Goal: Task Accomplishment & Management: Manage account settings

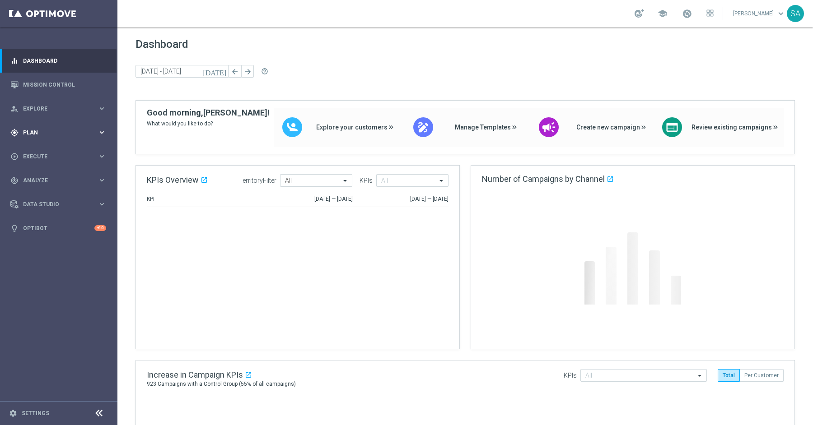
click at [37, 133] on span "Plan" at bounding box center [60, 132] width 75 height 5
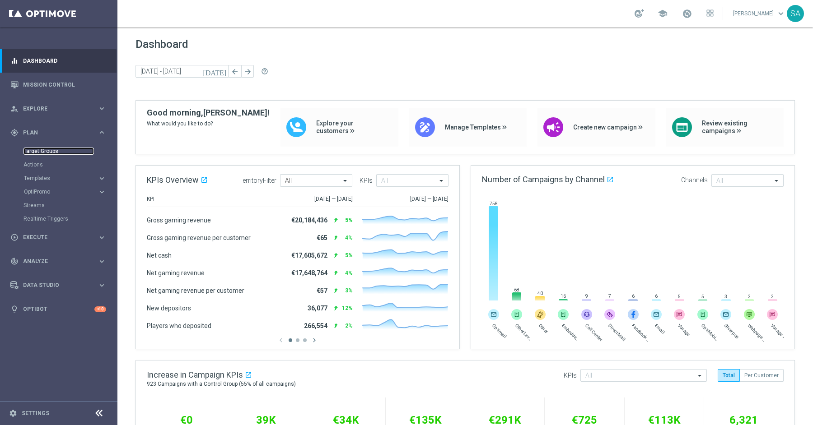
click at [62, 151] on link "Target Groups" at bounding box center [58, 151] width 70 height 7
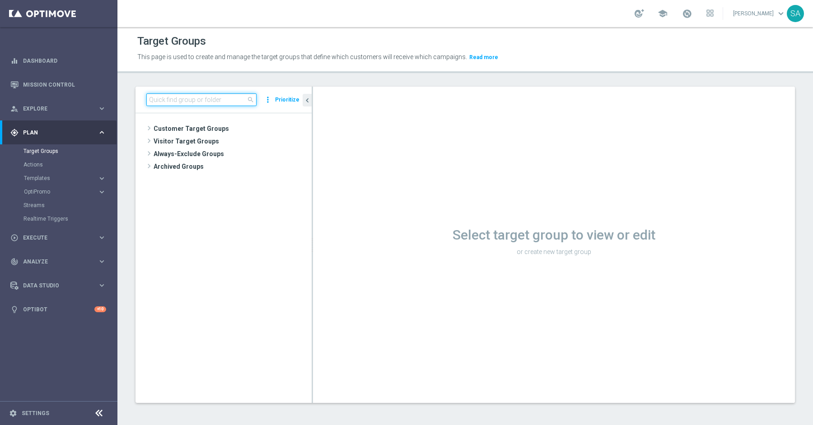
click at [212, 100] on input at bounding box center [201, 99] width 110 height 13
paste input "DE_ALL__WUNSCHGUTSCHEIN__NVIP_EMA_TAC_MIX"
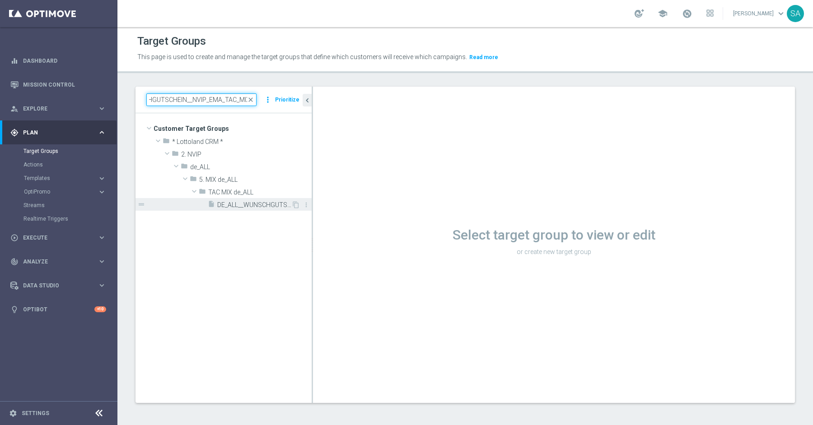
type input "DE_ALL__WUNSCHGUTSCHEIN__NVIP_EMA_TAC_MIX"
click at [272, 205] on span "DE_ALL__WUNSCHGUTSCHEIN__NVIP_EMA_TAC_MIX" at bounding box center [254, 205] width 74 height 8
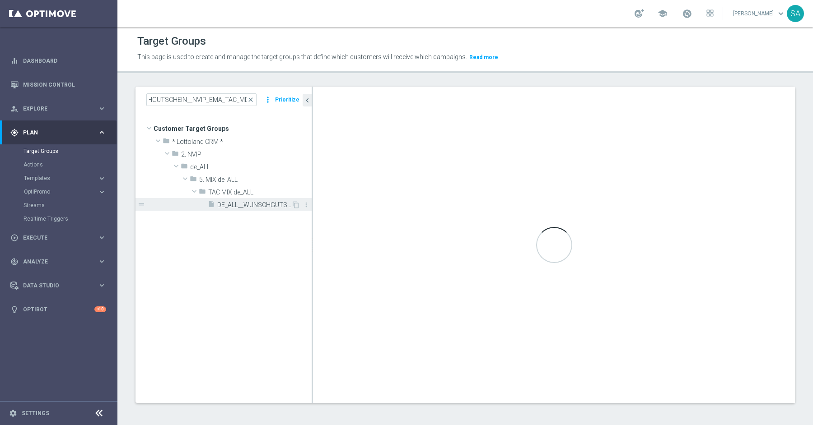
scroll to position [0, 0]
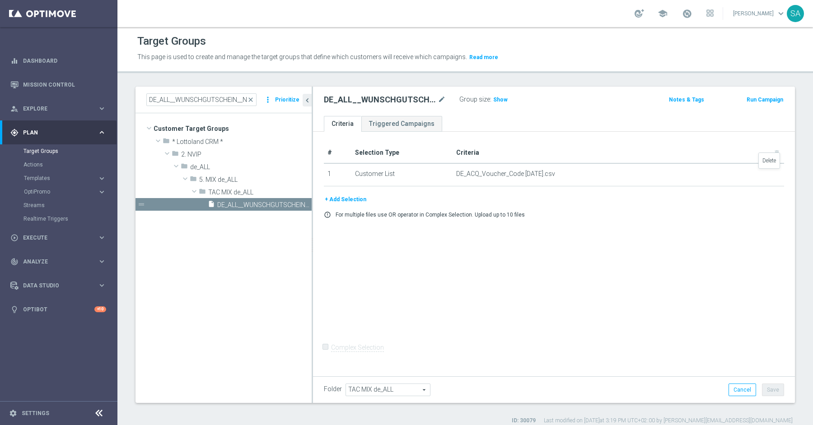
click at [0, 0] on icon "delete_forever" at bounding box center [0, 0] width 0 height 0
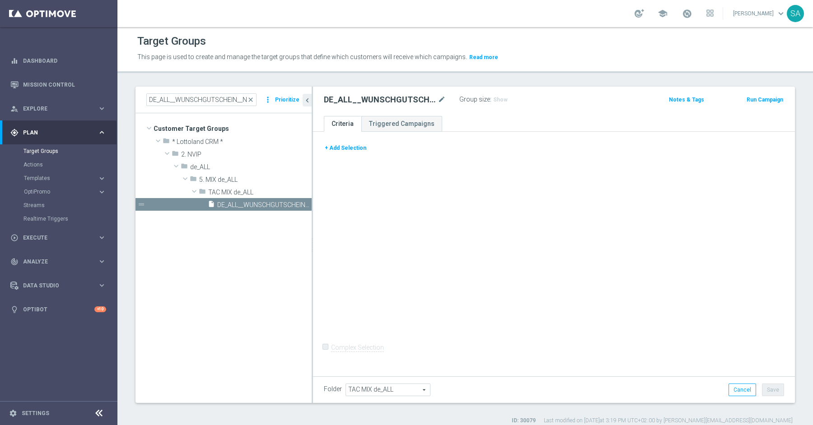
click at [350, 149] on button "+ Add Selection" at bounding box center [345, 148] width 43 height 10
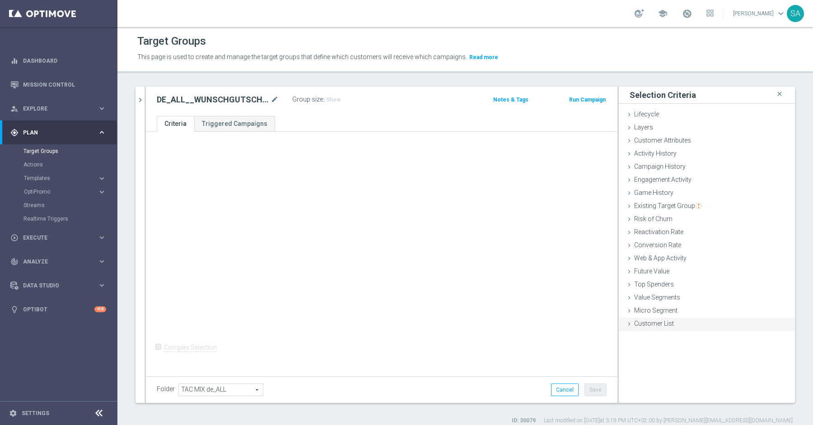
click at [657, 320] on span "Customer List" at bounding box center [654, 323] width 40 height 7
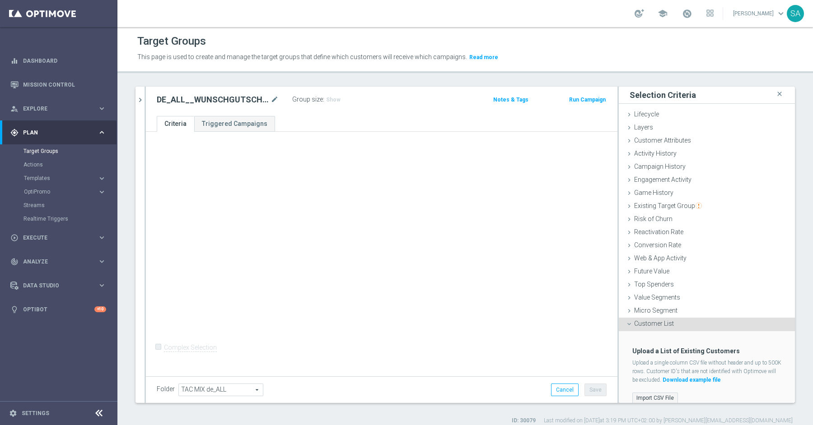
click at [655, 394] on label "Import CSV File" at bounding box center [655, 398] width 46 height 11
click at [0, 0] on input "Import CSV File" at bounding box center [0, 0] width 0 height 0
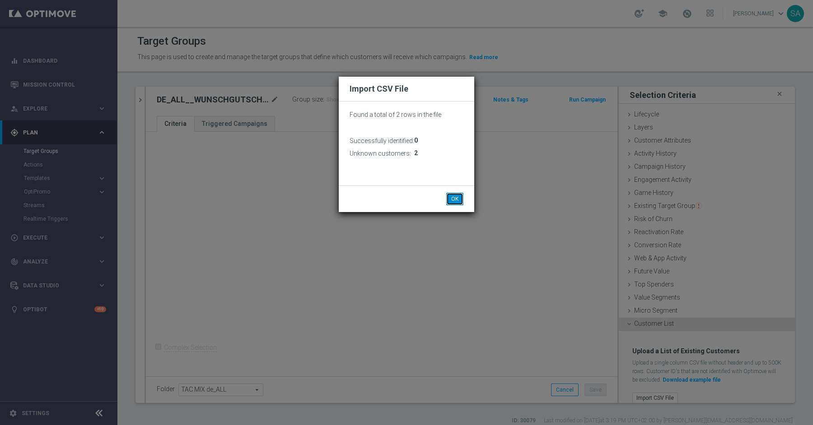
click at [448, 197] on button "OK" at bounding box center [454, 199] width 17 height 13
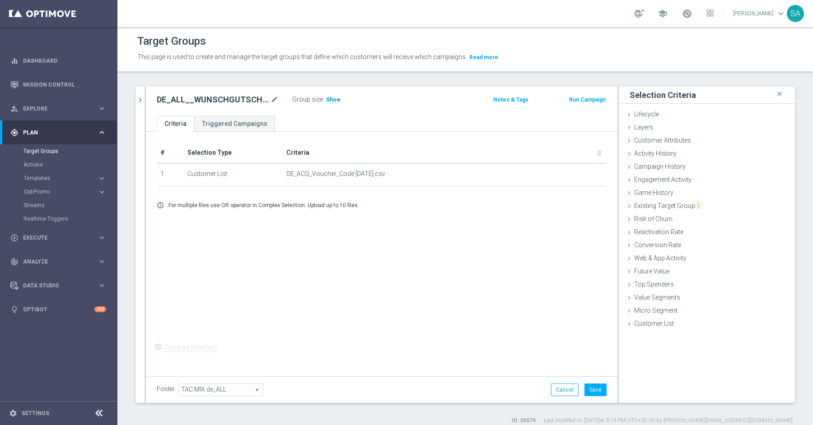
click at [331, 98] on span "Show" at bounding box center [333, 100] width 14 height 6
click at [596, 388] on button "Save" at bounding box center [595, 390] width 22 height 13
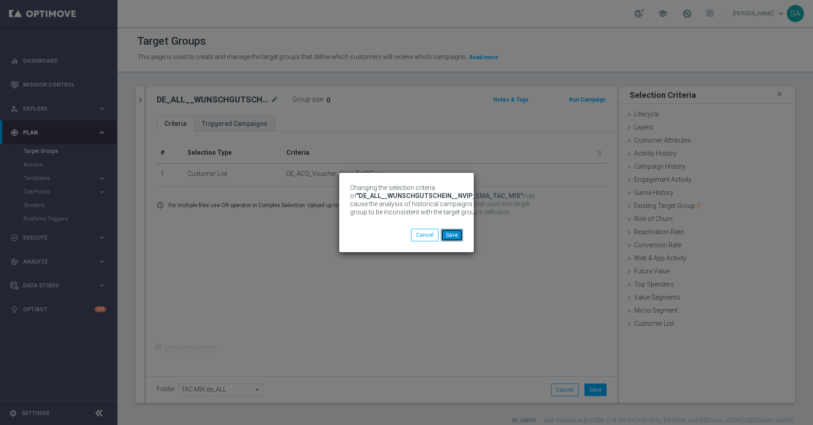
click at [446, 238] on button "Save" at bounding box center [452, 235] width 22 height 13
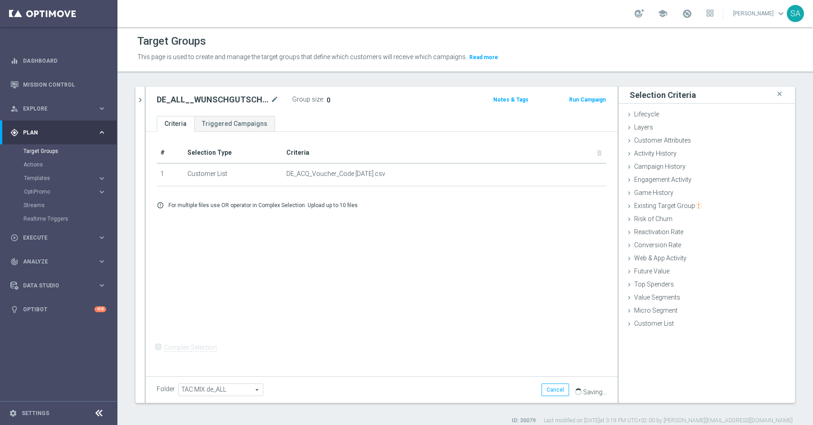
click at [224, 97] on h2 "DE_ALL__WUNSCHGUTSCHEIN__NVIP_EMA_TAC_MIX" at bounding box center [213, 99] width 112 height 11
copy h2 "DE_ALL__WUNSCHGUTSCHEIN__NVIP_EMA_TAC_MIX"
click at [430, 216] on div "# Selection Type Criteria delete_forever 1 Customer List DE_ACQ_Voucher_Code [D…" at bounding box center [381, 253] width 471 height 242
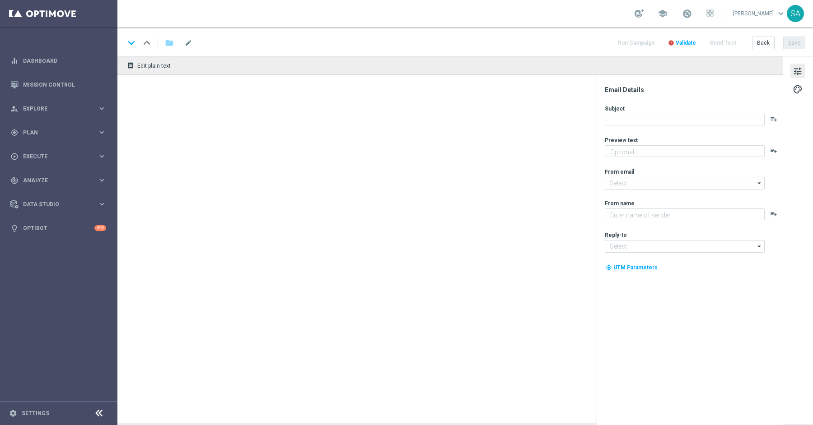
type textarea "Löse deinen 10 € [PERSON_NAME] auf [DOMAIN_NAME] ein"
type textarea "Lottoland"
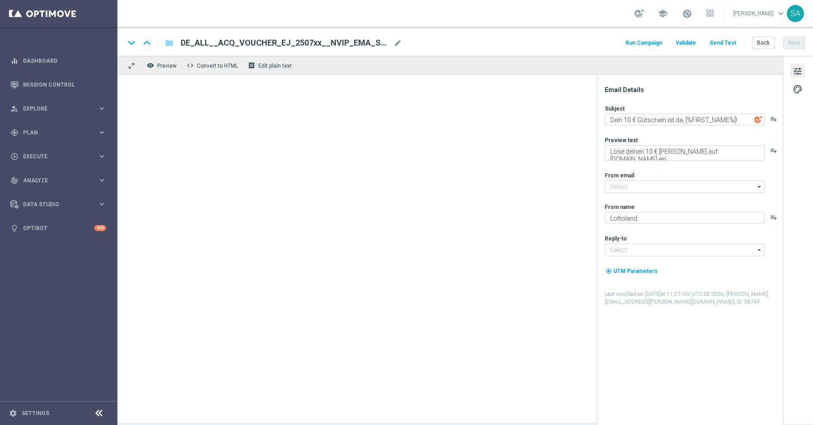
type input "mail@crm.lottoland.com"
type input "service@lottoland.com"
